Goal: Transaction & Acquisition: Download file/media

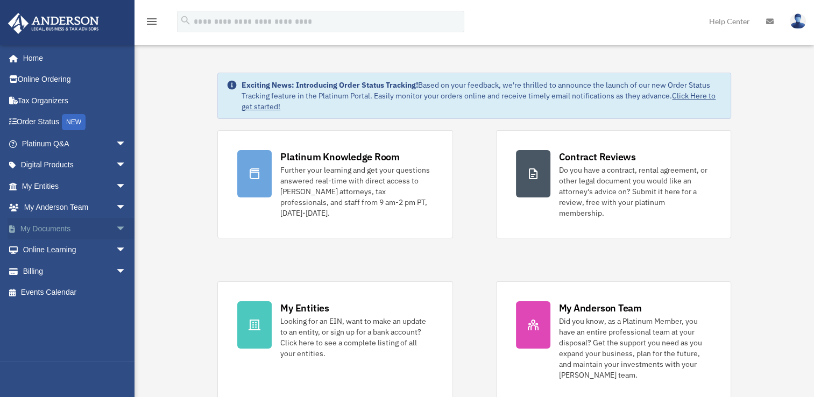
click at [116, 227] on span "arrow_drop_down" at bounding box center [127, 229] width 22 height 22
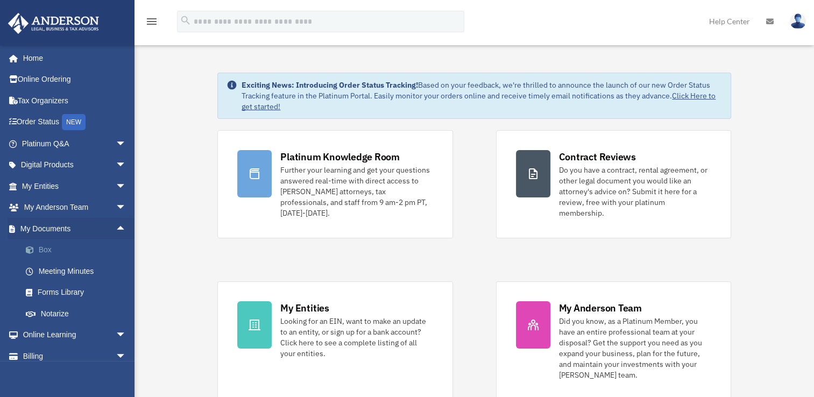
click at [46, 246] on link "Box" at bounding box center [79, 250] width 128 height 22
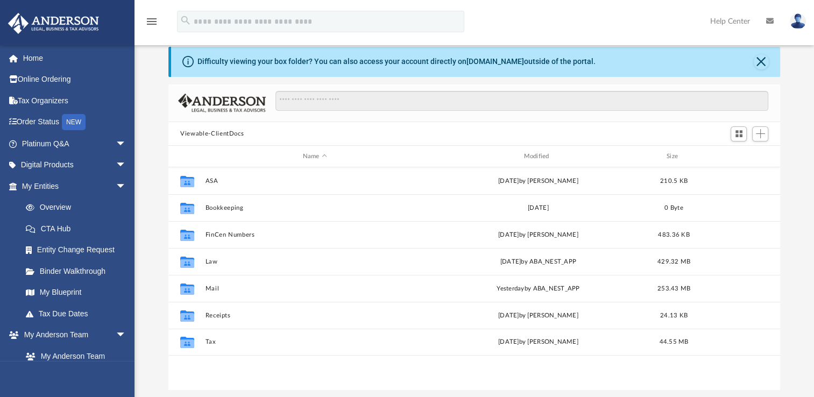
scroll to position [54, 0]
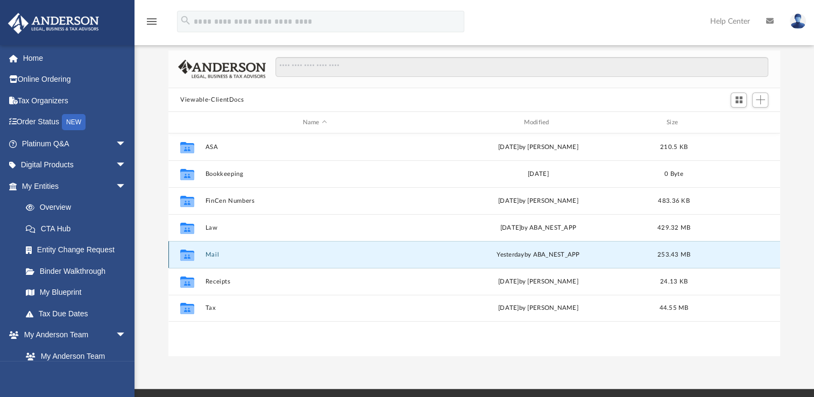
click at [210, 257] on button "Mail" at bounding box center [315, 254] width 219 height 7
click at [214, 254] on button "Mail" at bounding box center [315, 254] width 219 height 7
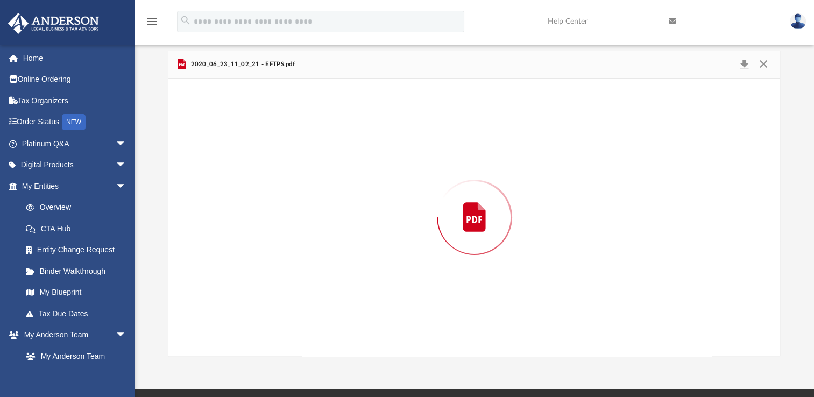
scroll to position [203, 603]
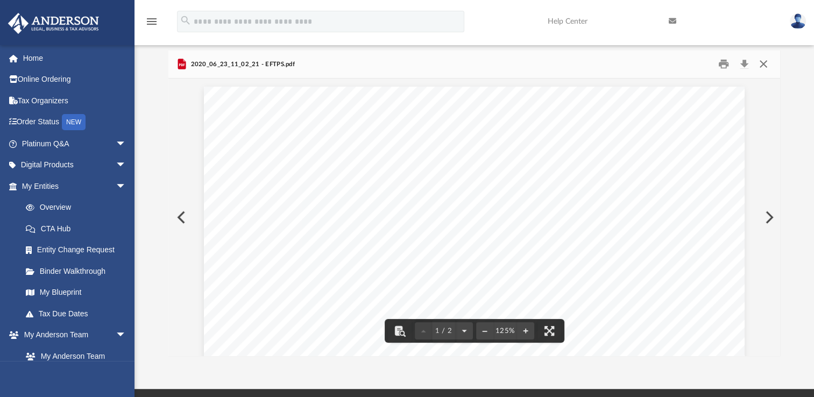
click at [762, 66] on button "Close" at bounding box center [762, 64] width 19 height 17
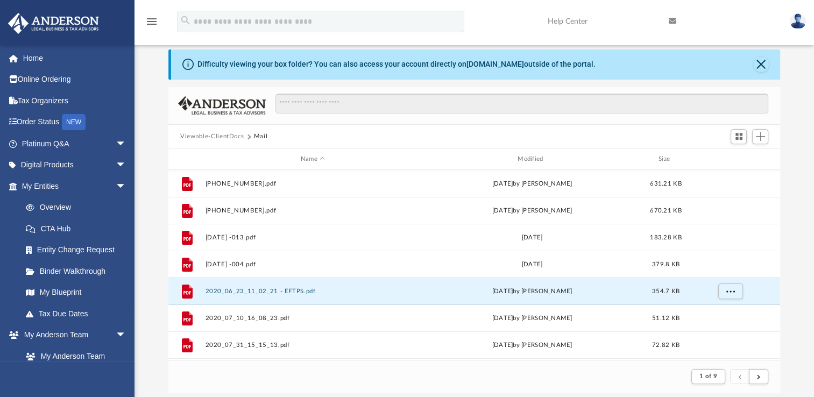
scroll to position [0, 0]
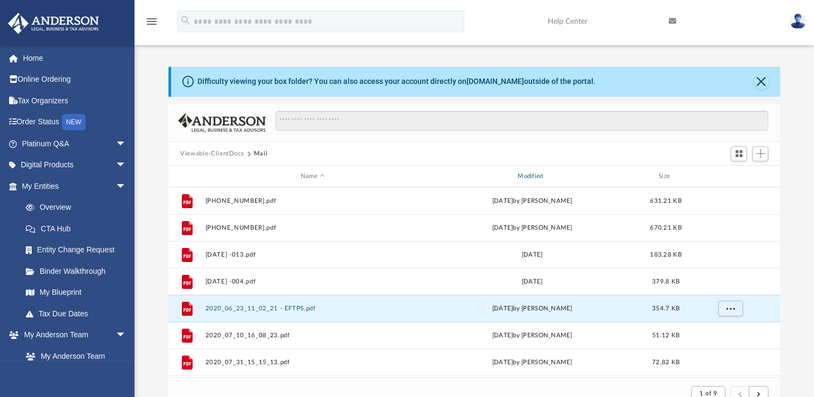
click at [529, 177] on div "Modified" at bounding box center [531, 177] width 215 height 10
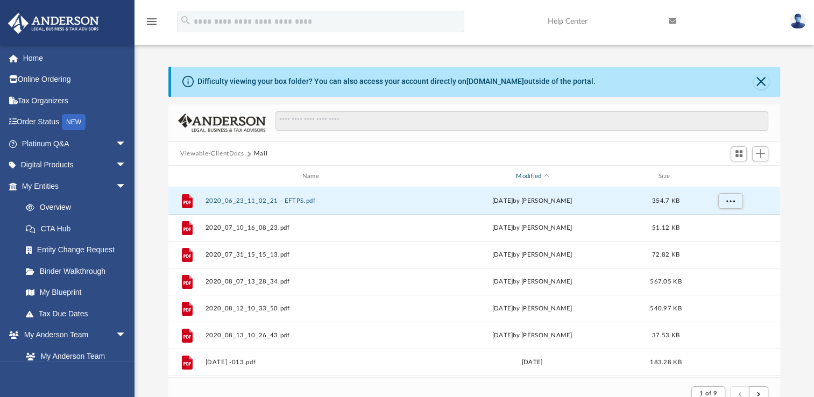
click at [527, 175] on div "Modified" at bounding box center [531, 177] width 215 height 10
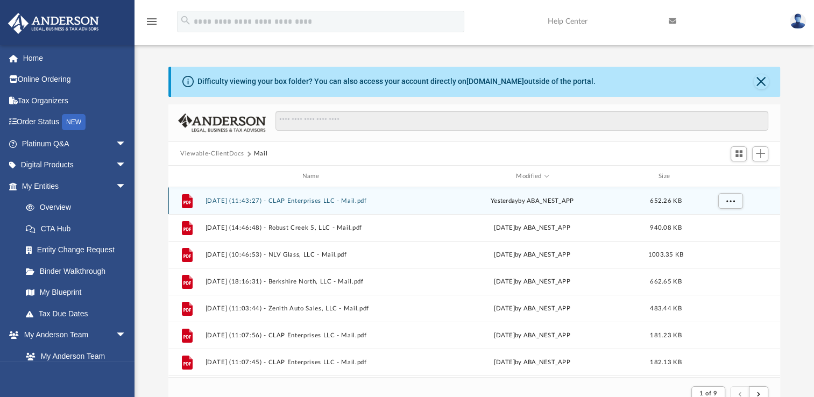
click at [343, 200] on button "2025.08.25 (11:43:27) - CLAP Enterprises LLC - Mail.pdf" at bounding box center [313, 200] width 215 height 7
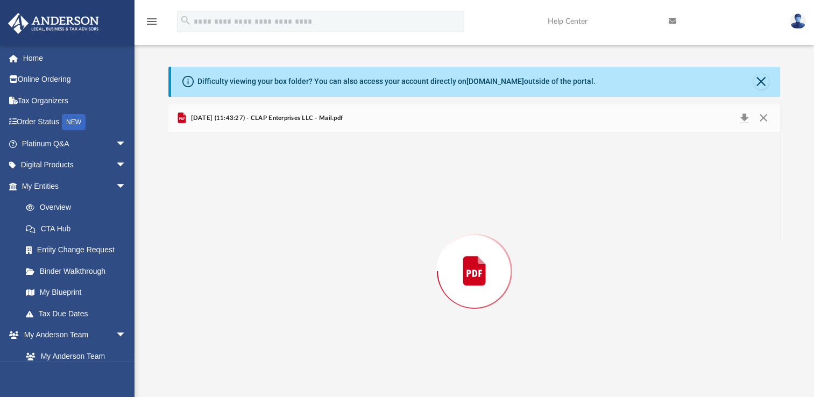
scroll to position [13, 0]
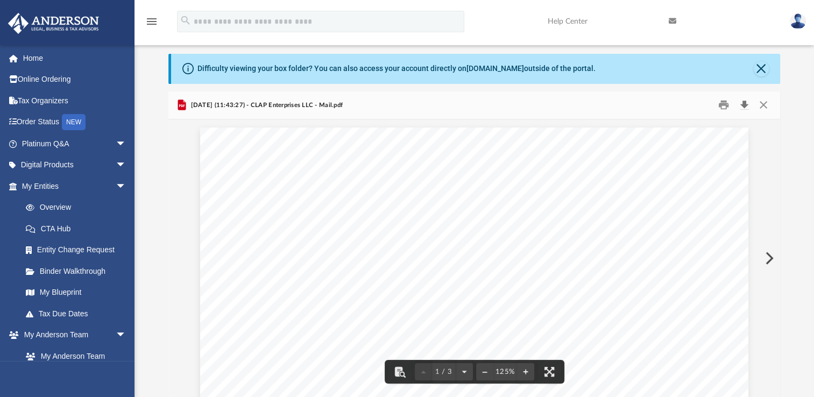
click at [746, 107] on button "Download" at bounding box center [743, 105] width 19 height 17
